Goal: Task Accomplishment & Management: Use online tool/utility

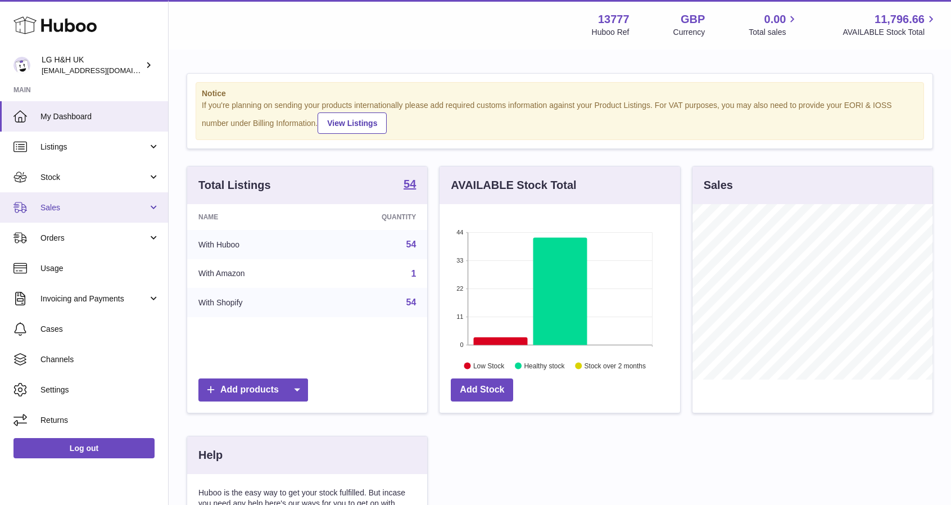
scroll to position [562047, 561982]
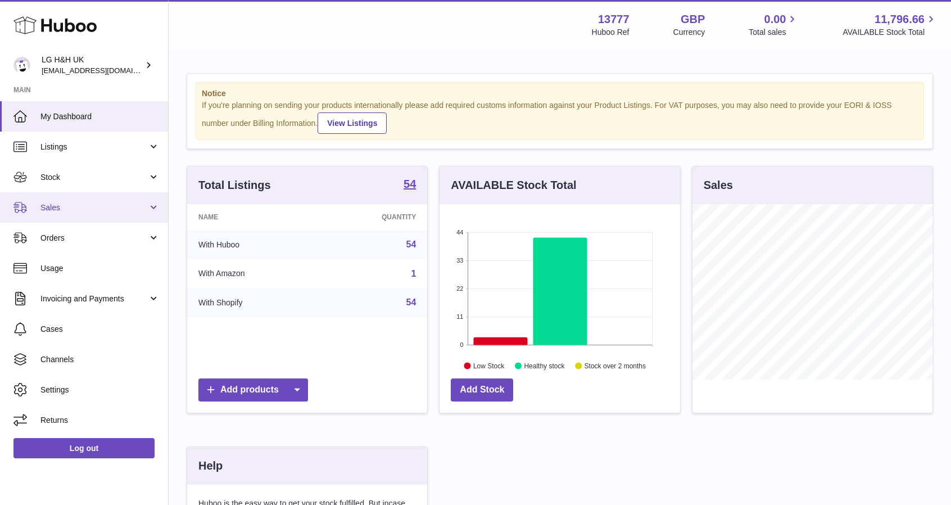
click at [89, 211] on span "Sales" at bounding box center [93, 207] width 107 height 11
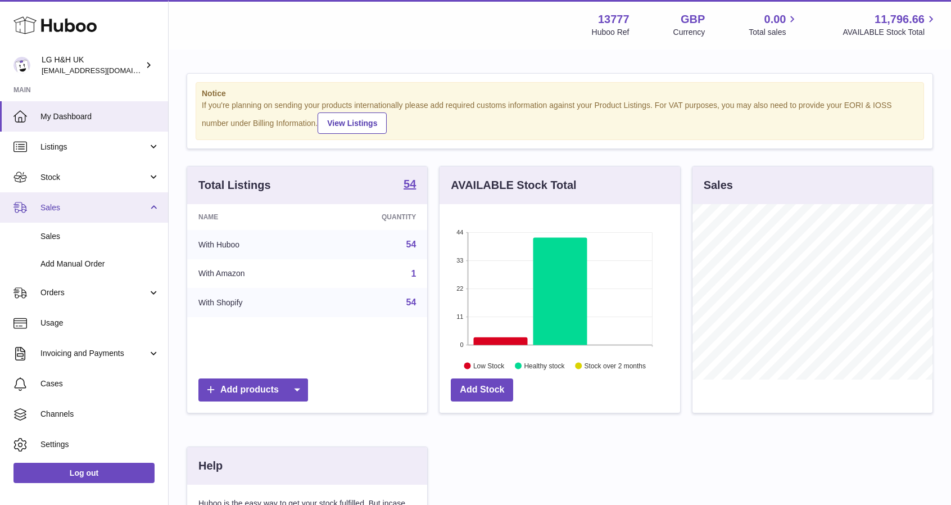
click at [71, 209] on span "Sales" at bounding box center [93, 207] width 107 height 11
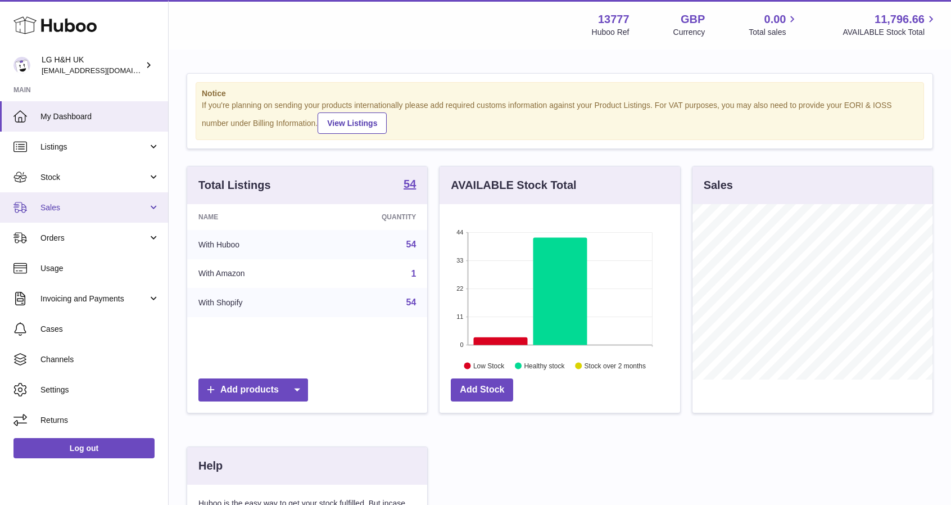
click at [75, 213] on link "Sales" at bounding box center [84, 207] width 168 height 30
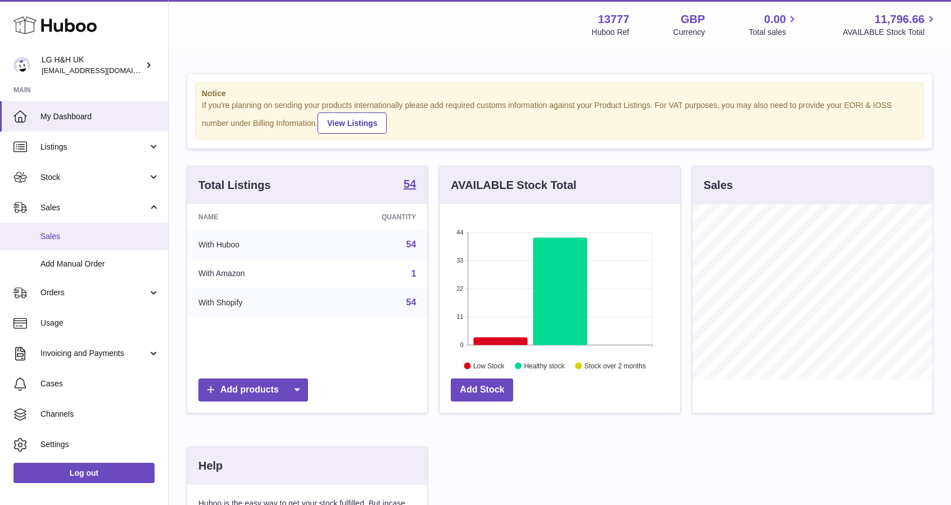
click at [67, 228] on link "Sales" at bounding box center [84, 237] width 168 height 28
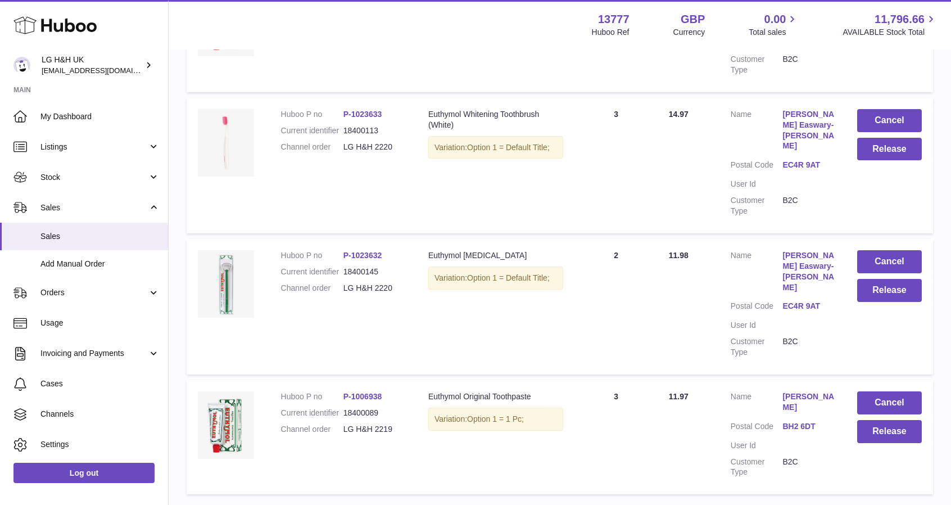
scroll to position [1041, 0]
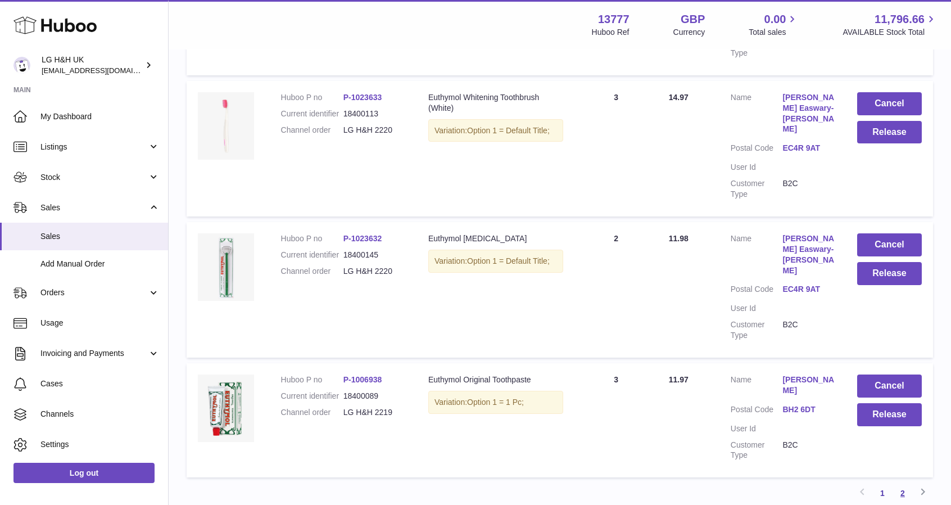
click at [903, 483] on link "2" at bounding box center [903, 493] width 20 height 20
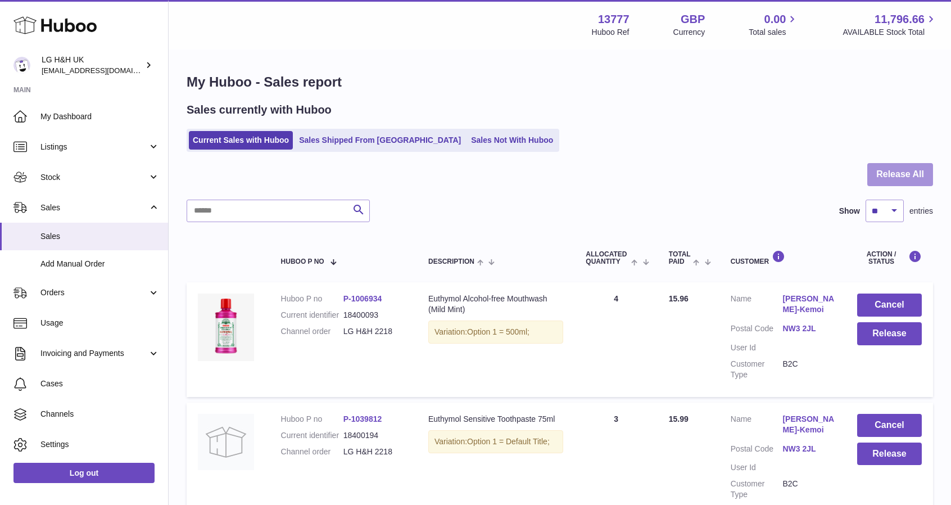
click at [887, 171] on button "Release All" at bounding box center [901, 174] width 66 height 23
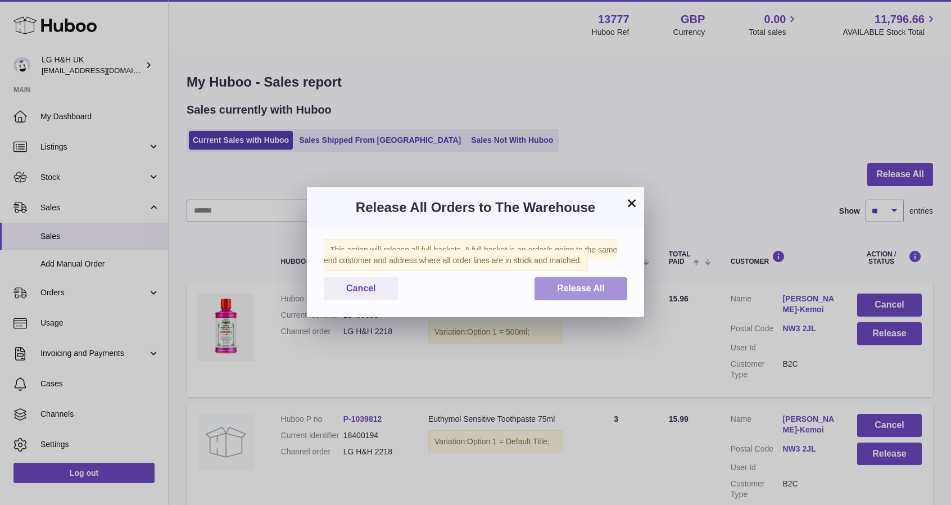
click at [582, 283] on button "Release All" at bounding box center [581, 288] width 93 height 23
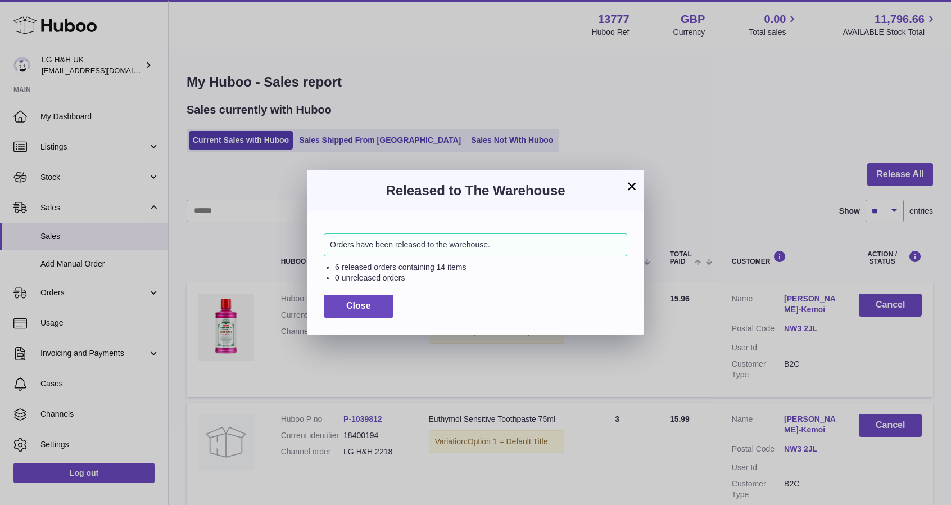
click at [633, 187] on button "×" at bounding box center [631, 185] width 13 height 13
